Goal: Navigation & Orientation: Find specific page/section

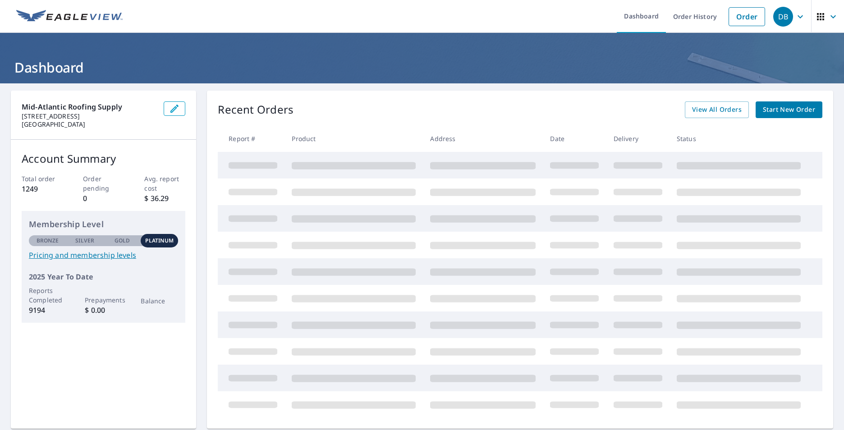
click at [409, 13] on ul "Dashboard Order History Order" at bounding box center [449, 16] width 642 height 33
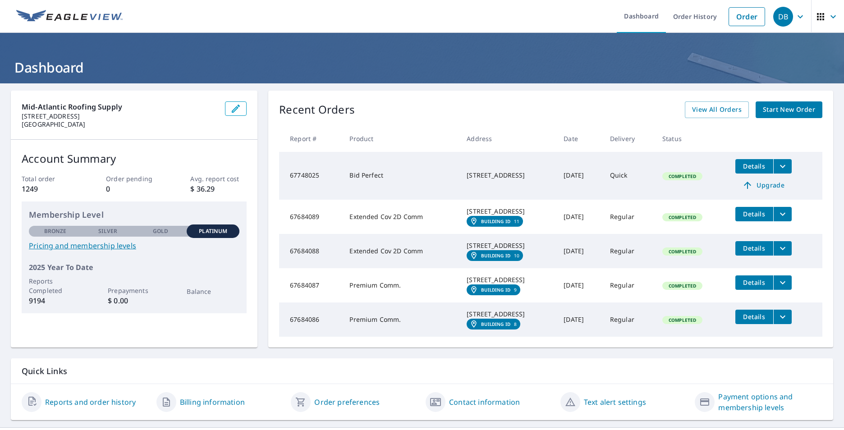
click at [450, 24] on ul "Dashboard Order History Order" at bounding box center [449, 16] width 642 height 33
click at [343, 20] on ul "Dashboard Order History Order" at bounding box center [449, 16] width 642 height 33
click at [784, 22] on div "DB" at bounding box center [783, 17] width 20 height 20
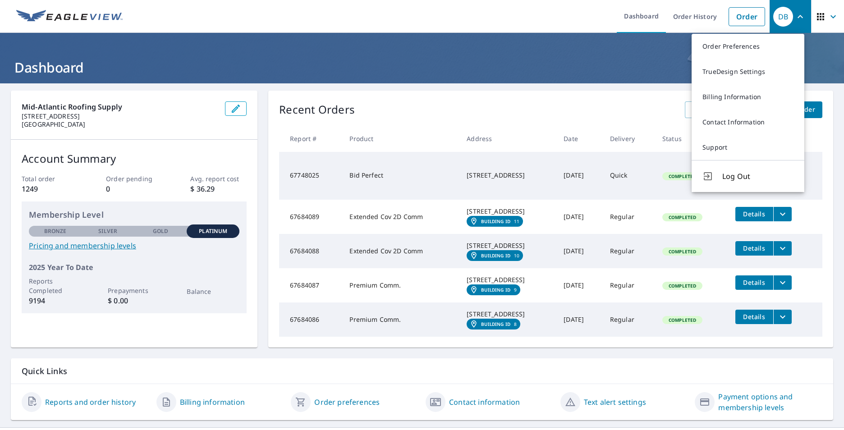
click at [828, 18] on icon "button" at bounding box center [833, 16] width 11 height 11
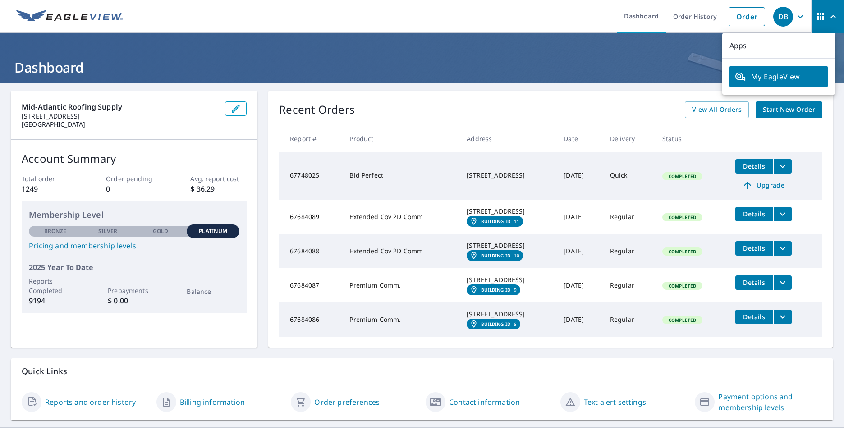
click at [781, 18] on div "DB" at bounding box center [783, 17] width 20 height 20
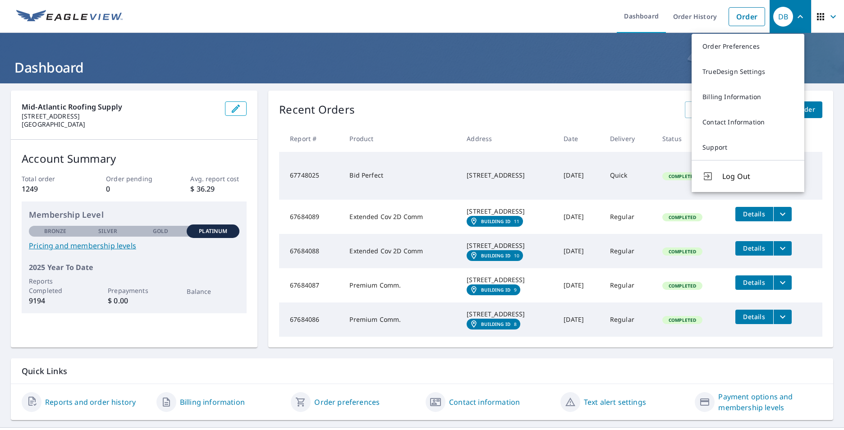
click at [375, 19] on ul "Dashboard Order History Order" at bounding box center [449, 16] width 642 height 33
